Goal: Check status: Check status

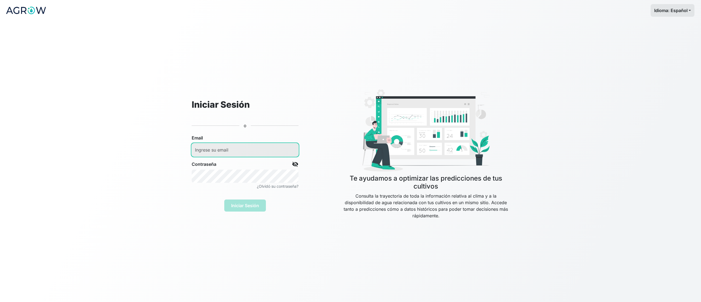
type input "[EMAIL_ADDRESS][DOMAIN_NAME]"
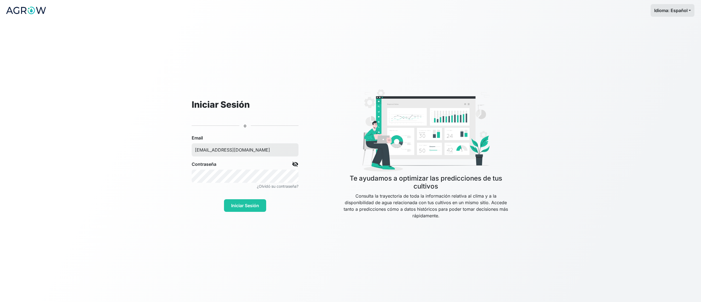
click at [248, 207] on div "Iniciar Sesión" at bounding box center [245, 203] width 107 height 18
click at [248, 201] on button "Iniciar Sesión" at bounding box center [245, 205] width 42 height 13
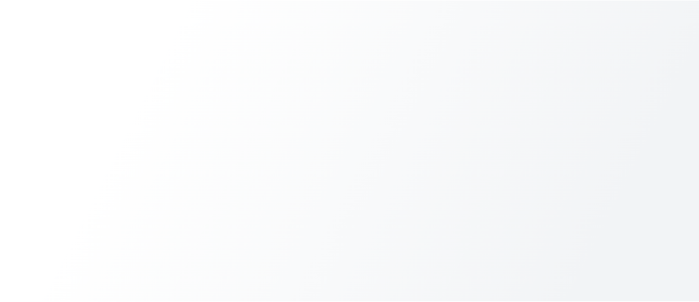
scroll to position [21, 0]
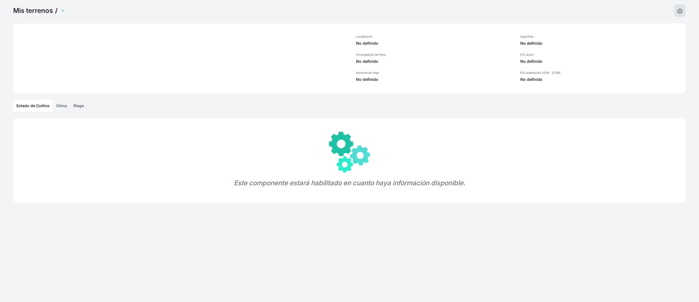
select select "1108"
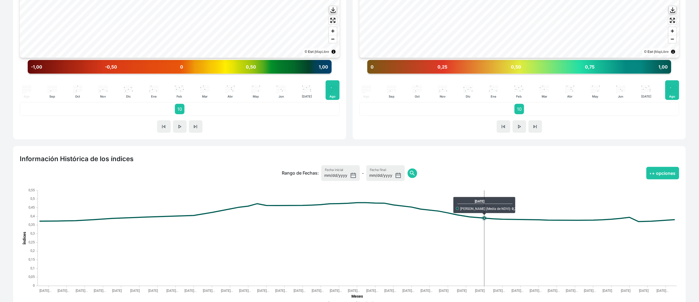
scroll to position [300, 0]
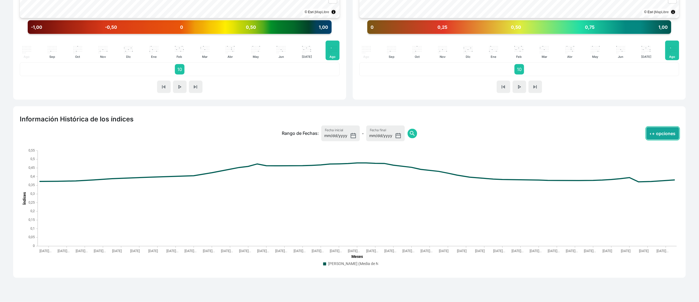
click at [655, 129] on button "+ opciones" at bounding box center [662, 133] width 33 height 13
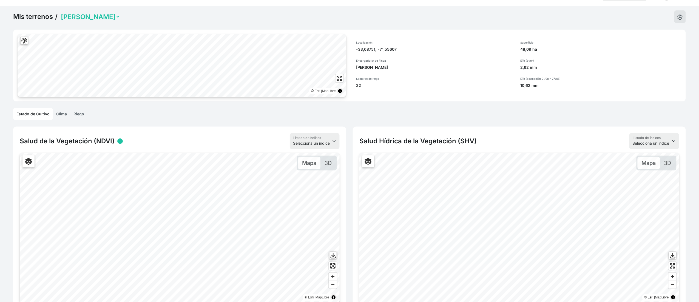
scroll to position [0, 0]
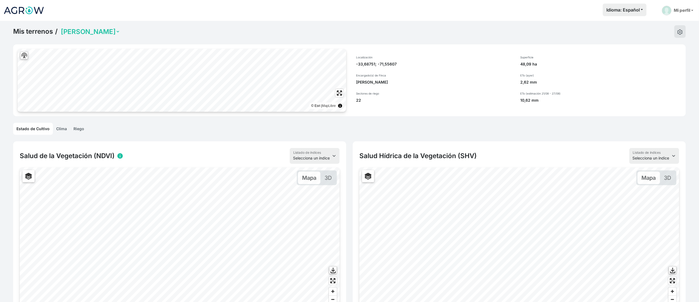
click at [81, 35] on select "APALTA TRINIDAD TERRAZAS" at bounding box center [90, 31] width 60 height 8
click at [36, 33] on link "Mis terrenos" at bounding box center [33, 31] width 40 height 8
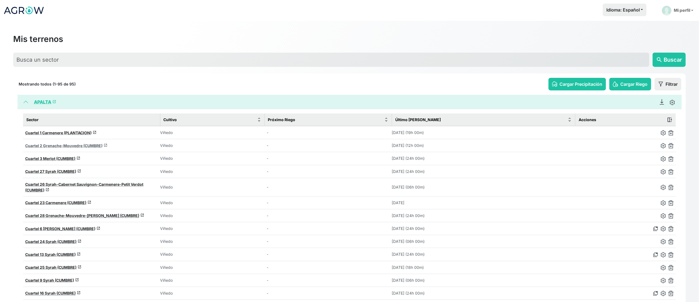
click at [50, 144] on span "Cuartel 2 Grenache-Mouvedre (CUMBRE)" at bounding box center [63, 145] width 77 height 5
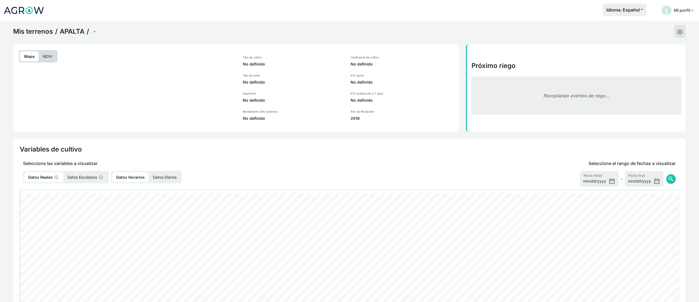
select select "1590"
